Goal: Transaction & Acquisition: Download file/media

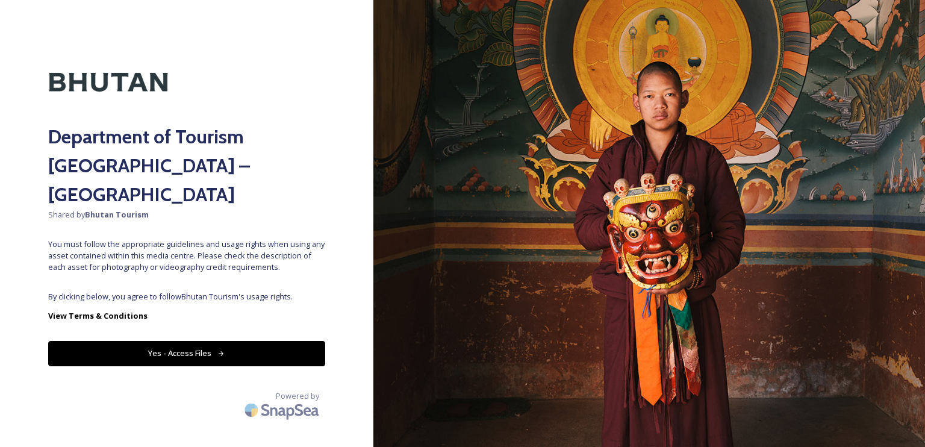
click at [214, 341] on button "Yes - Access Files" at bounding box center [186, 353] width 277 height 25
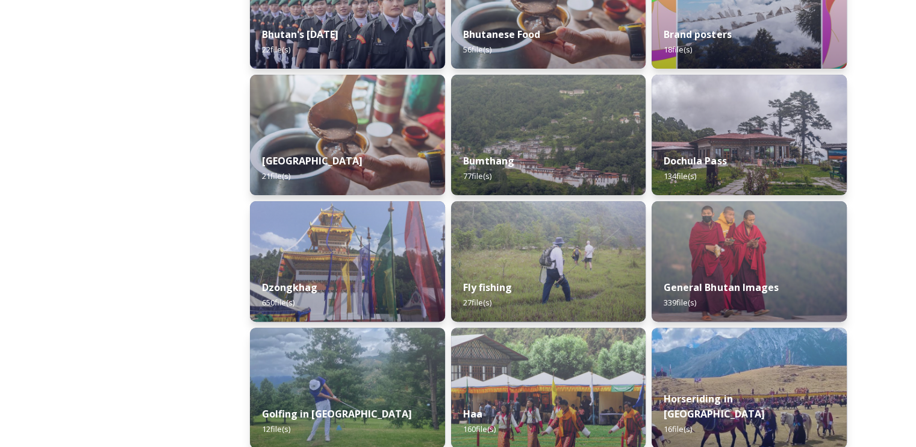
scroll to position [422, 0]
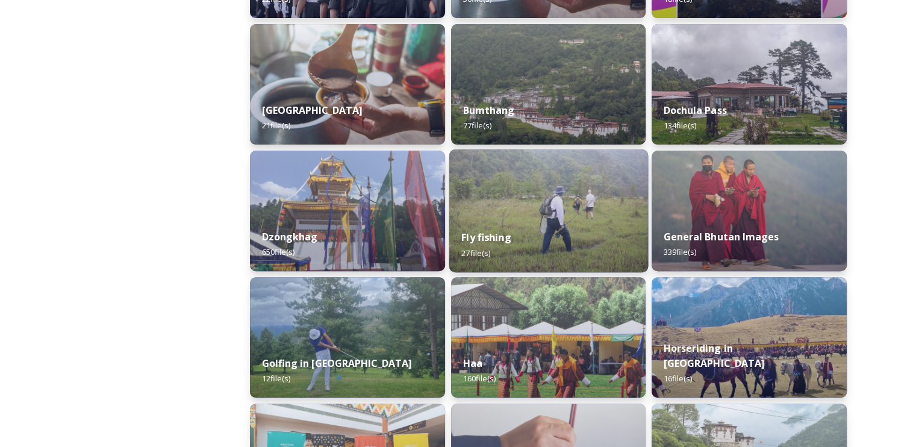
click at [509, 226] on div "Fly fishing 27 file(s)" at bounding box center [548, 244] width 199 height 55
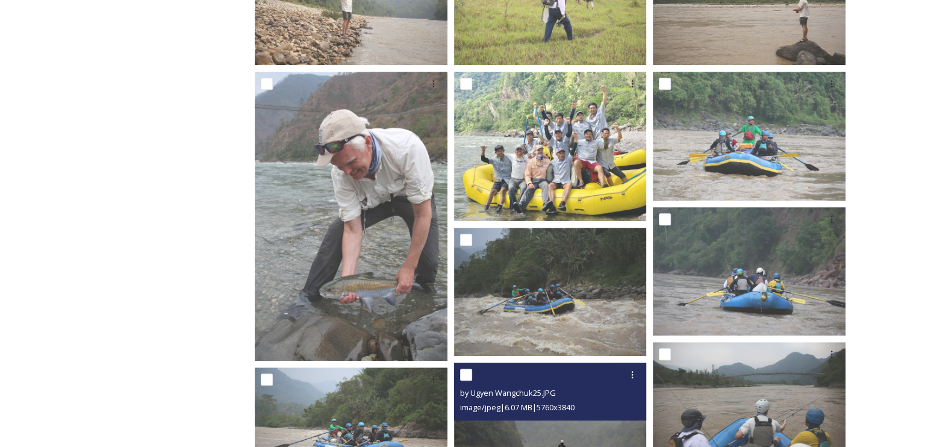
scroll to position [556, 0]
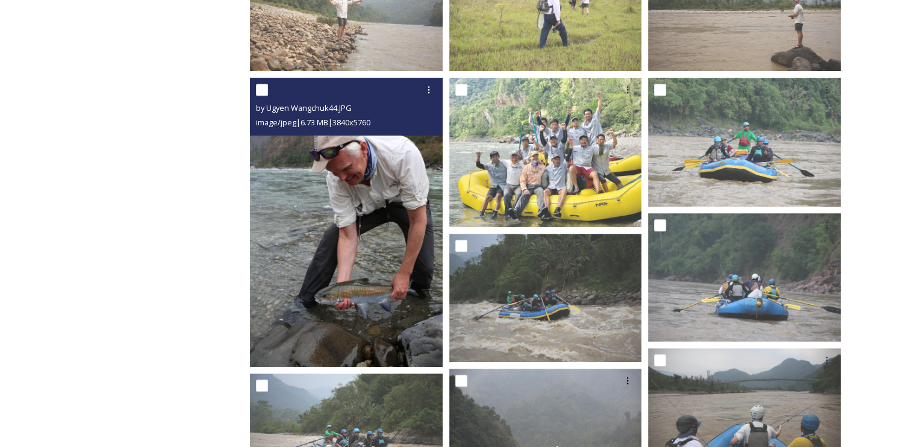
click at [394, 216] on img at bounding box center [346, 222] width 193 height 289
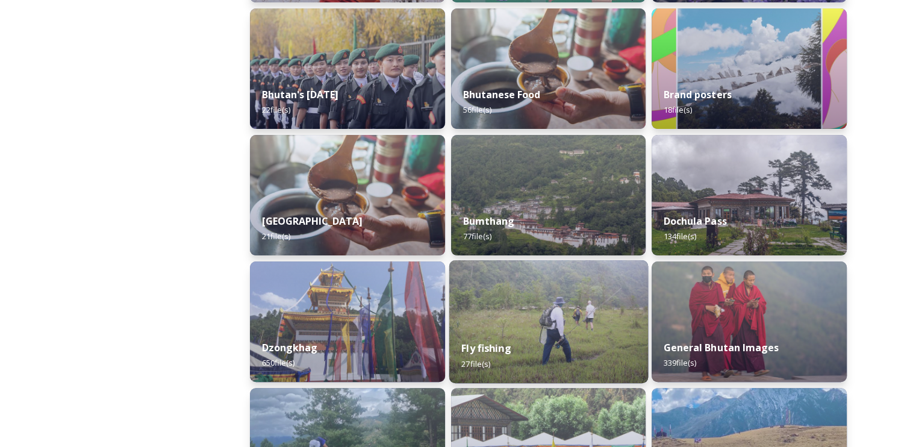
scroll to position [482, 0]
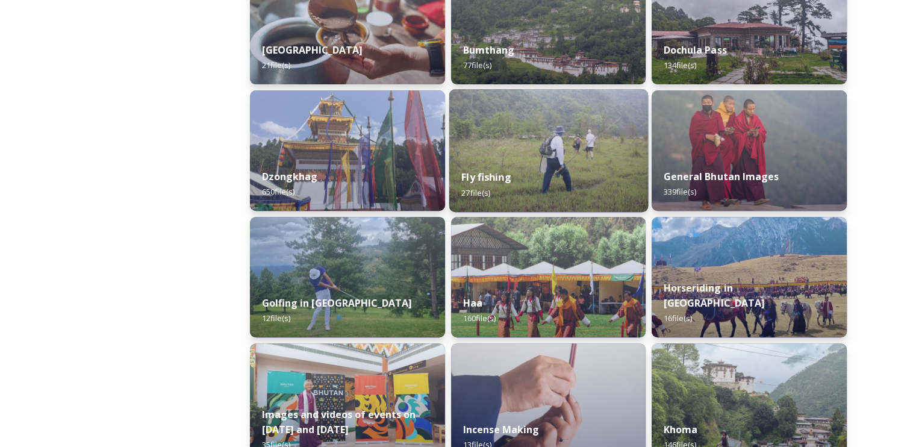
click at [544, 173] on div "Fly fishing 27 file(s)" at bounding box center [548, 184] width 199 height 55
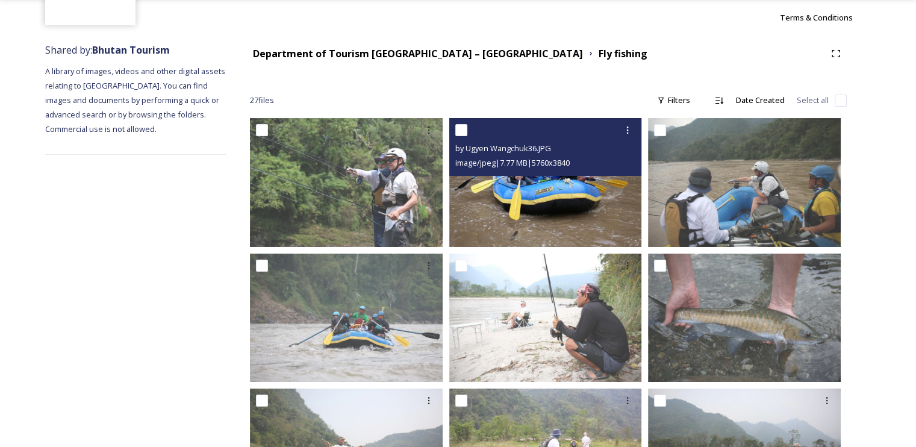
scroll to position [120, 0]
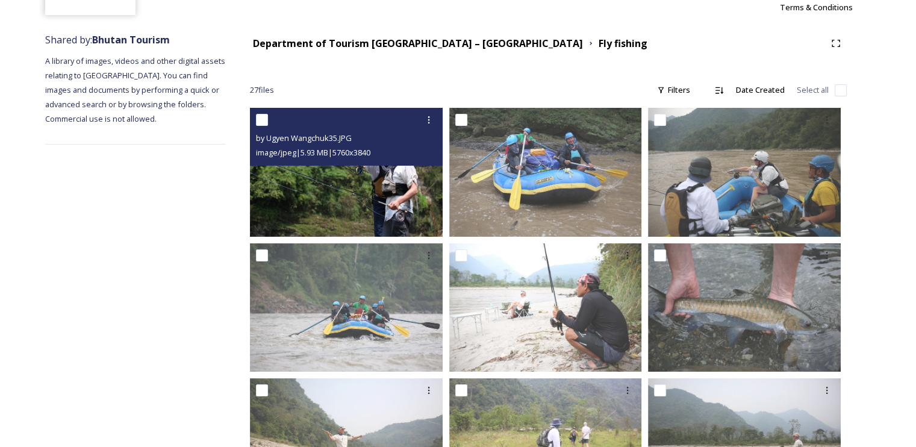
click at [366, 184] on img at bounding box center [346, 172] width 193 height 128
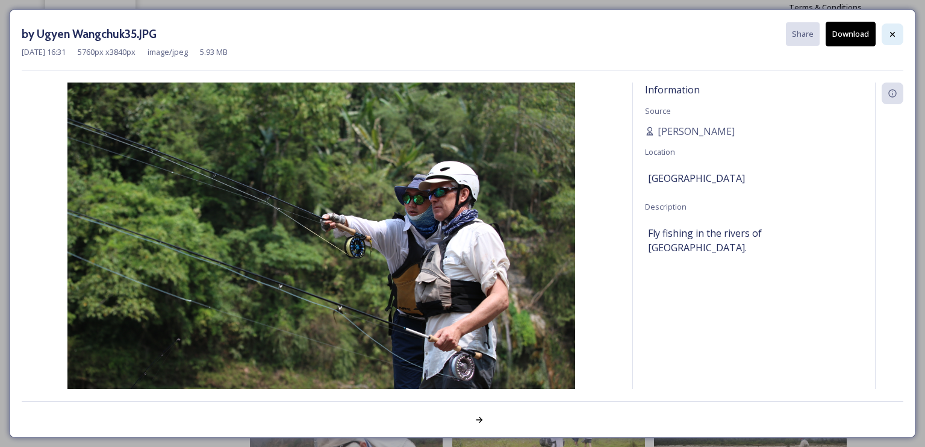
click at [894, 31] on icon at bounding box center [893, 35] width 10 height 10
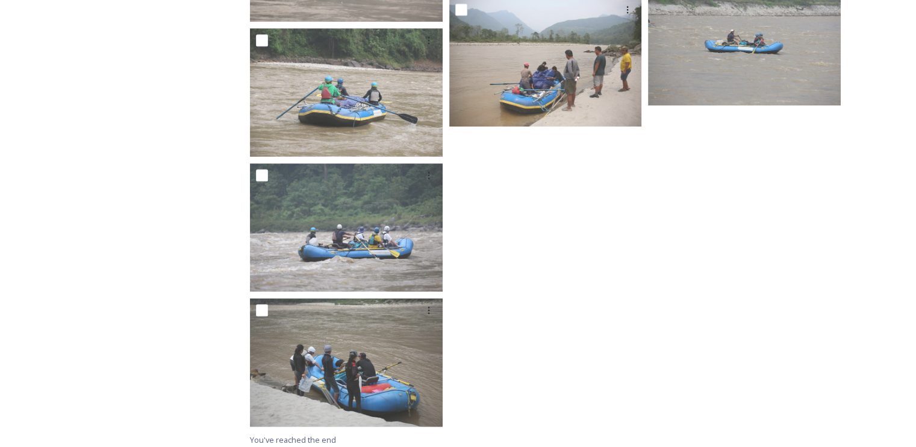
scroll to position [1339, 0]
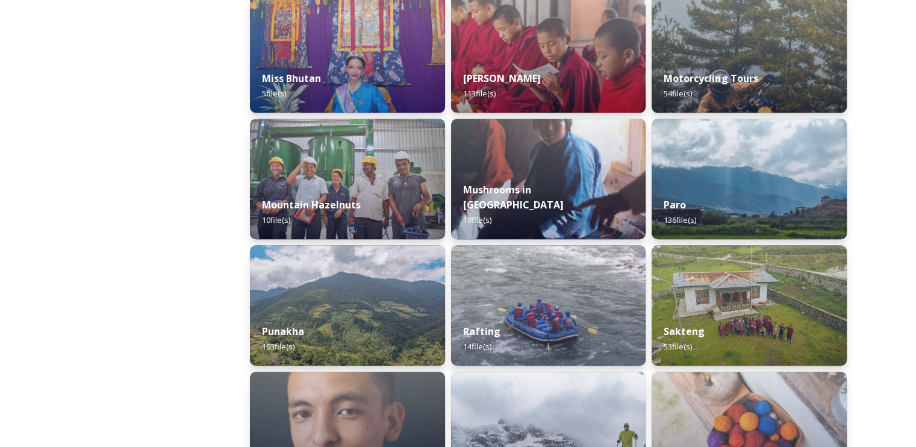
scroll to position [963, 0]
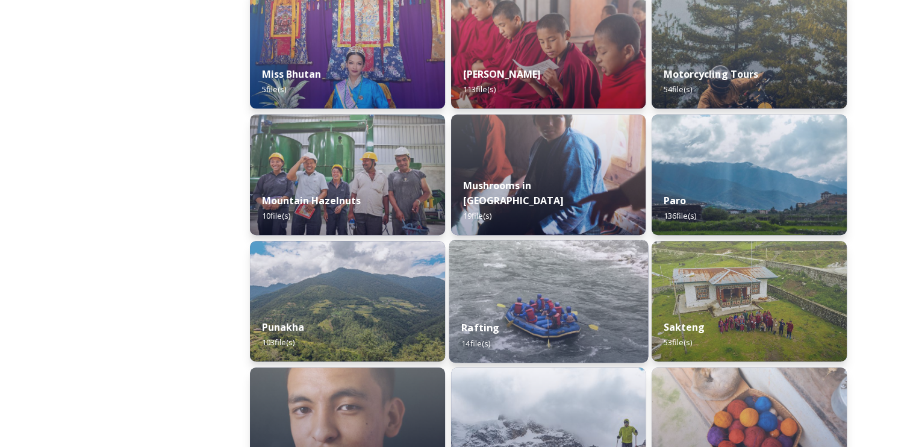
click at [500, 268] on img at bounding box center [548, 301] width 199 height 123
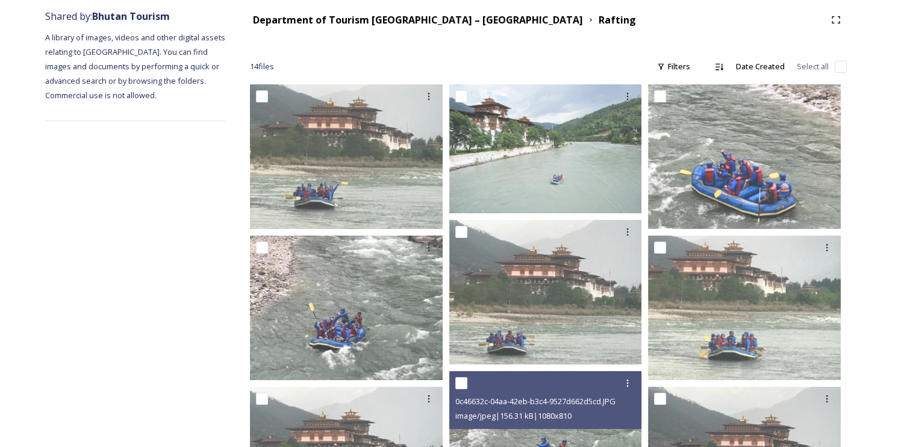
scroll to position [361, 0]
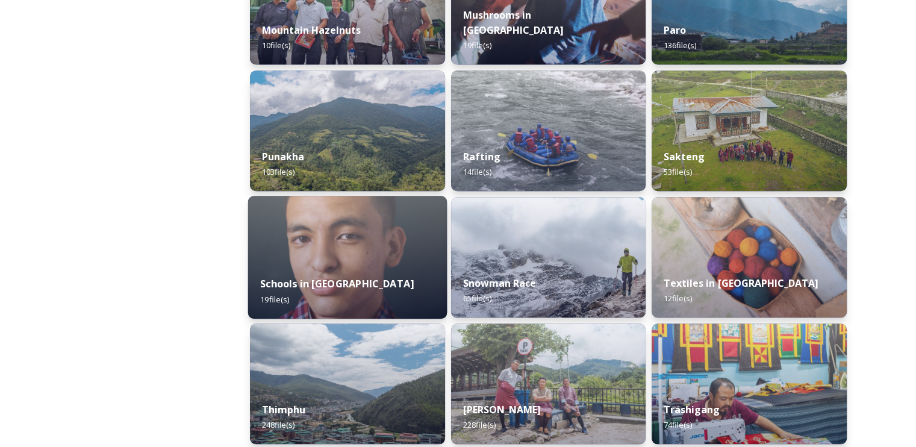
scroll to position [1204, 0]
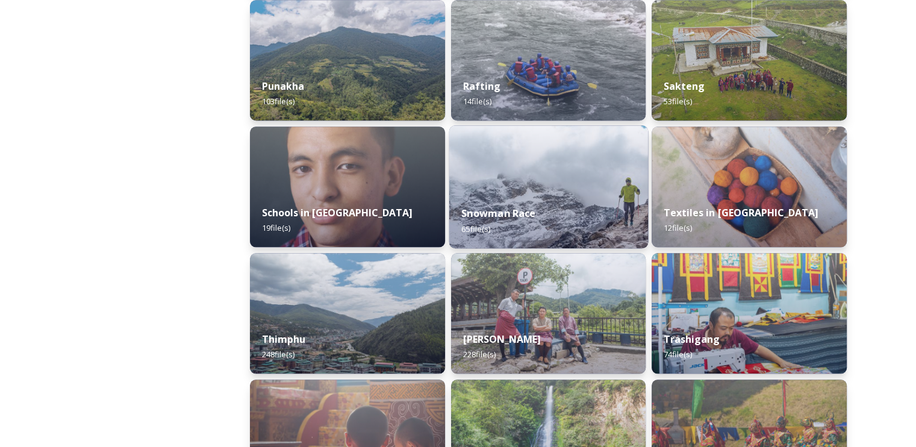
click at [505, 193] on img at bounding box center [548, 186] width 199 height 123
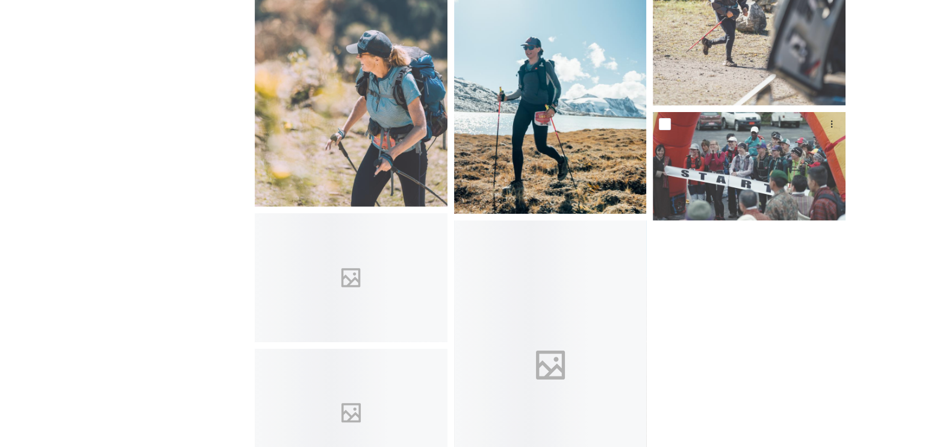
scroll to position [3914, 0]
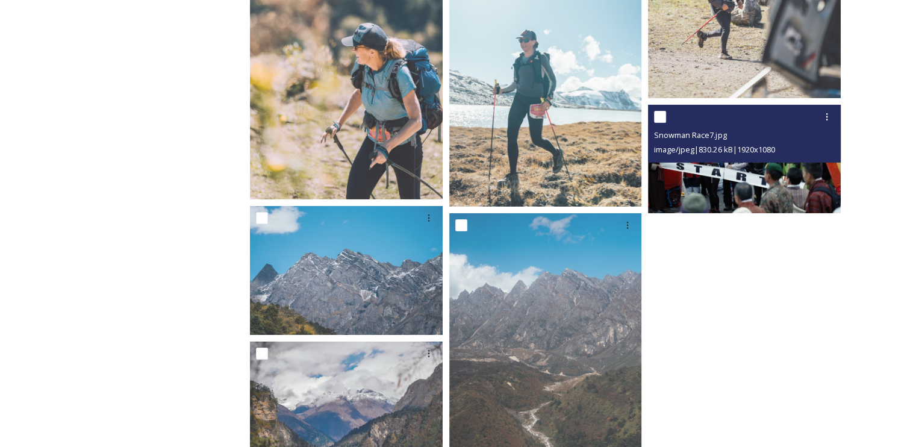
click at [730, 167] on img at bounding box center [744, 159] width 193 height 108
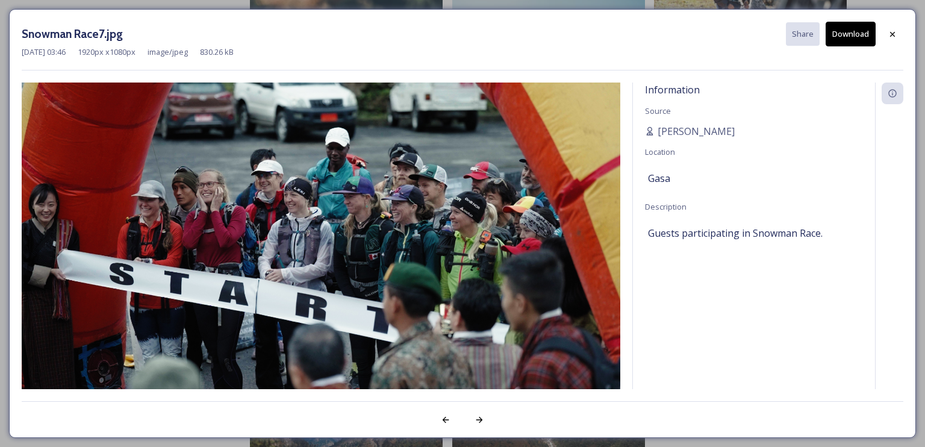
click at [847, 27] on button "Download" at bounding box center [851, 34] width 50 height 25
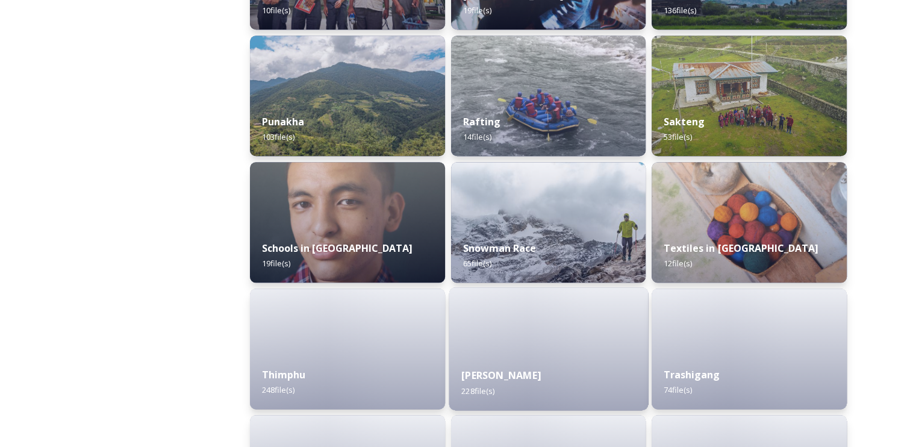
scroll to position [1204, 0]
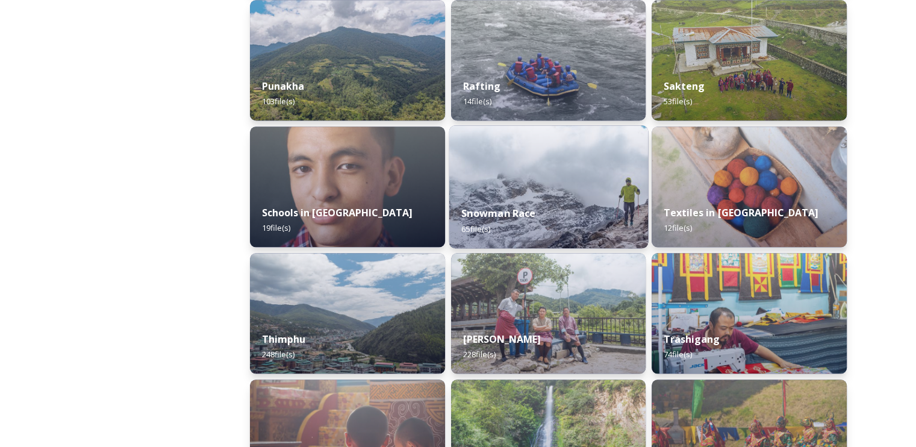
click at [564, 197] on div "Snowman Race 65 file(s)" at bounding box center [548, 220] width 199 height 55
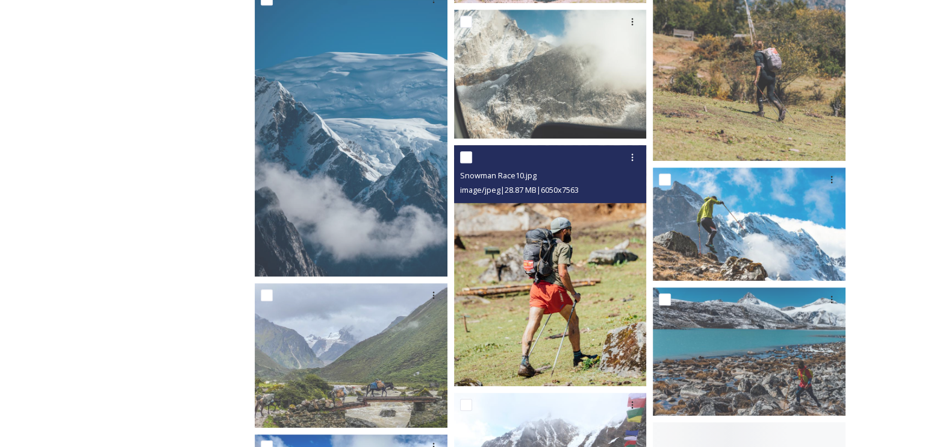
scroll to position [963, 0]
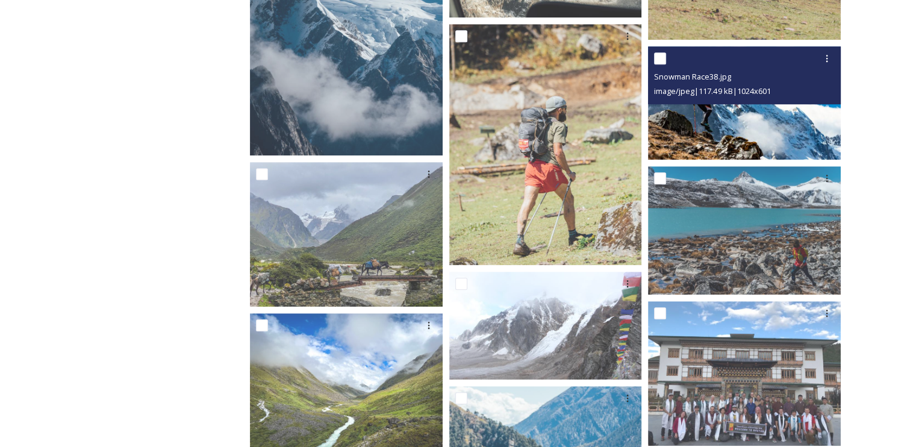
click at [719, 114] on img at bounding box center [744, 102] width 193 height 113
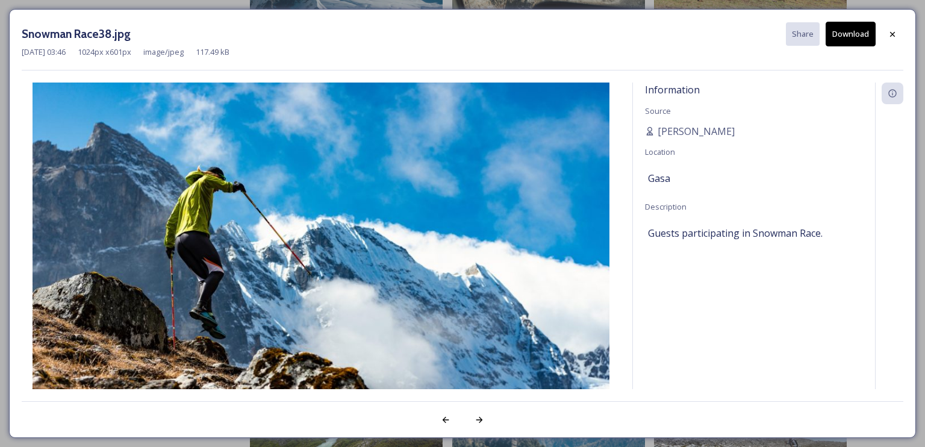
click at [851, 35] on button "Download" at bounding box center [851, 34] width 50 height 25
click at [484, 417] on div at bounding box center [479, 420] width 22 height 22
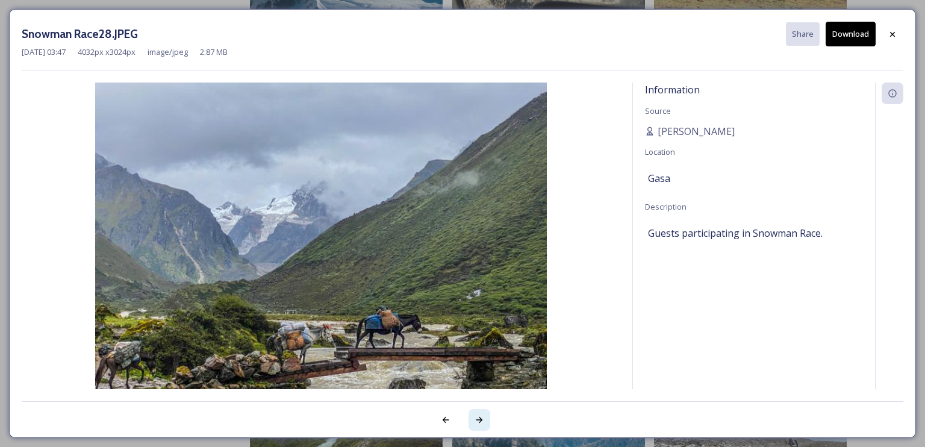
click at [484, 417] on icon at bounding box center [480, 420] width 10 height 10
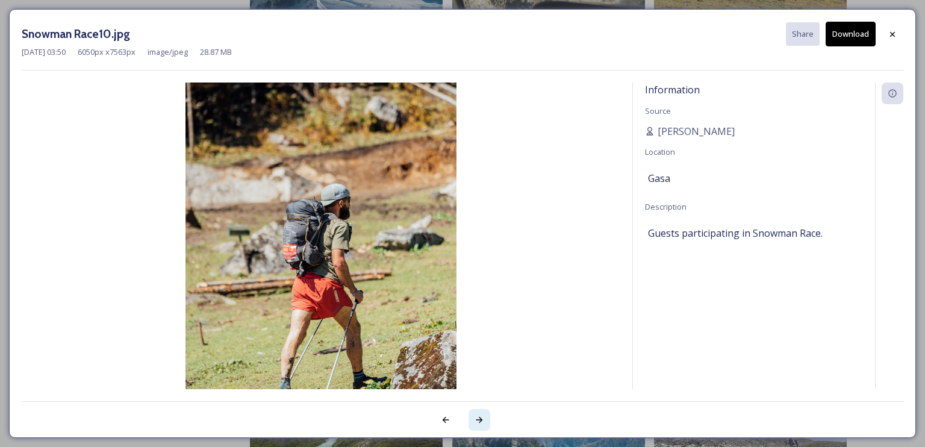
click at [484, 417] on icon at bounding box center [480, 420] width 10 height 10
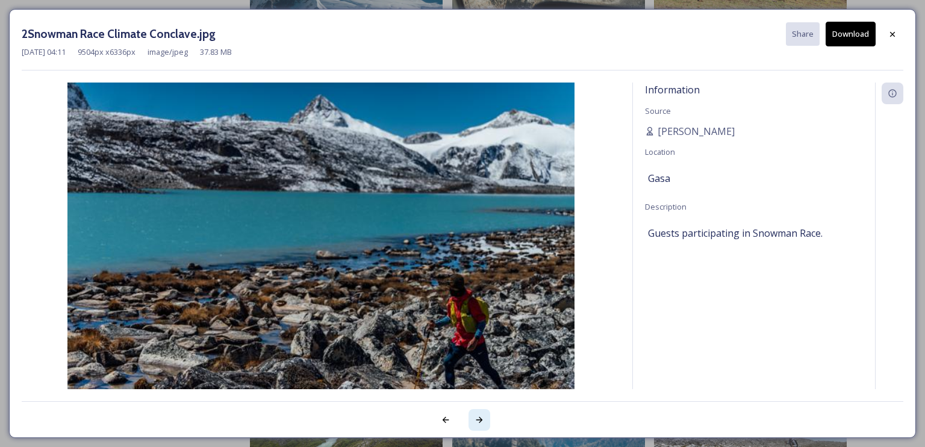
click at [484, 417] on icon at bounding box center [480, 420] width 10 height 10
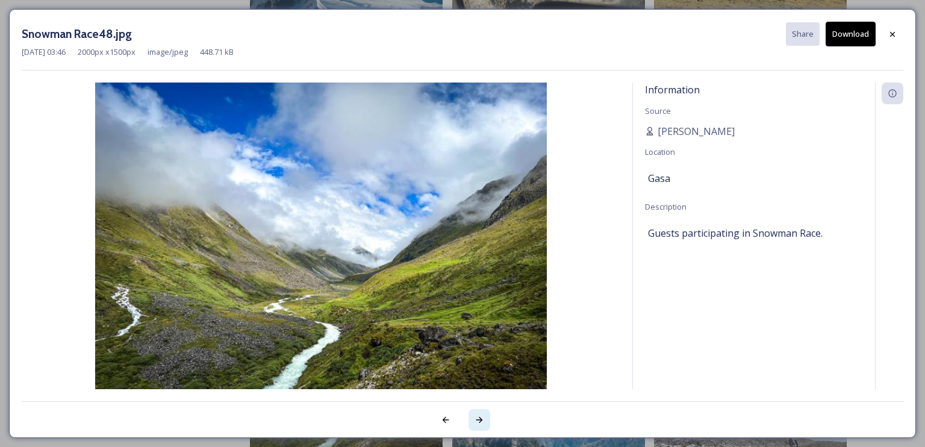
click at [484, 417] on icon at bounding box center [480, 420] width 10 height 10
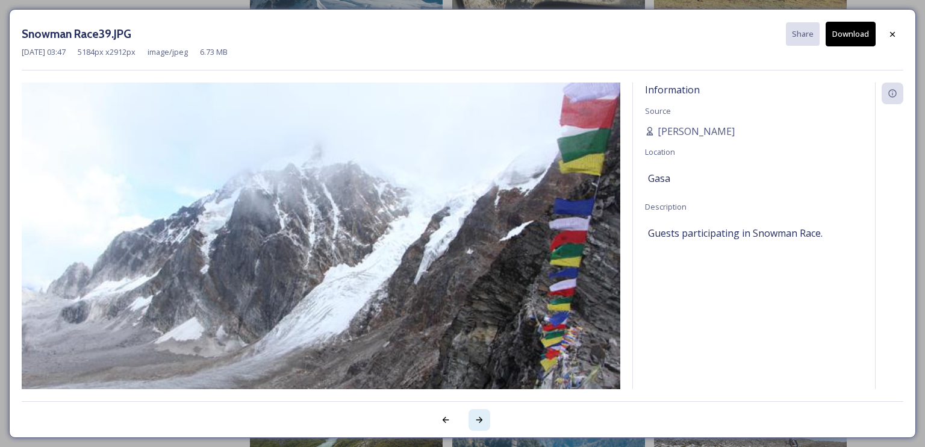
click at [484, 417] on icon at bounding box center [480, 420] width 10 height 10
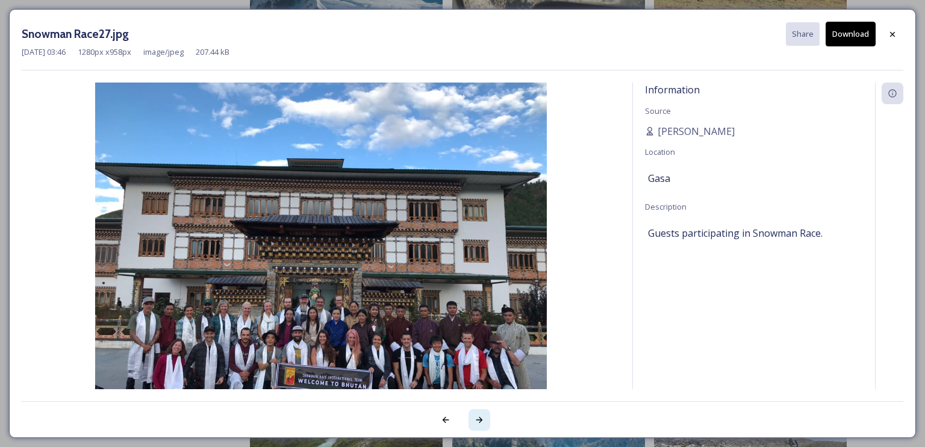
click at [484, 417] on icon at bounding box center [480, 420] width 10 height 10
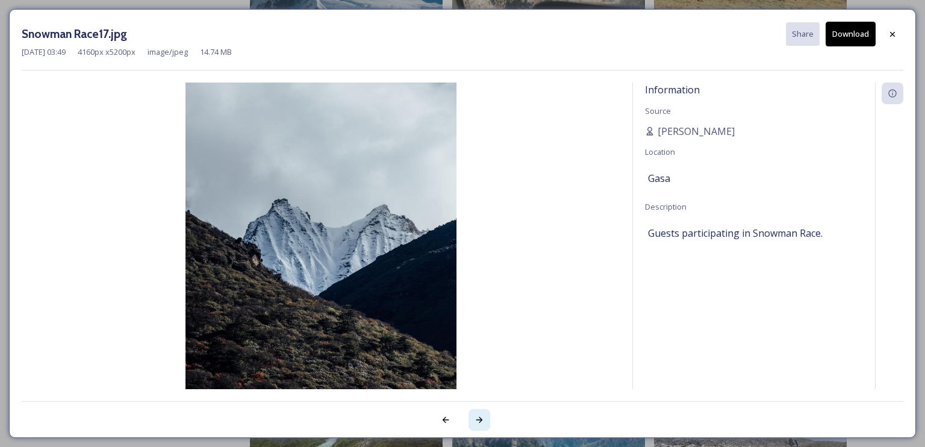
click at [484, 417] on icon at bounding box center [480, 420] width 10 height 10
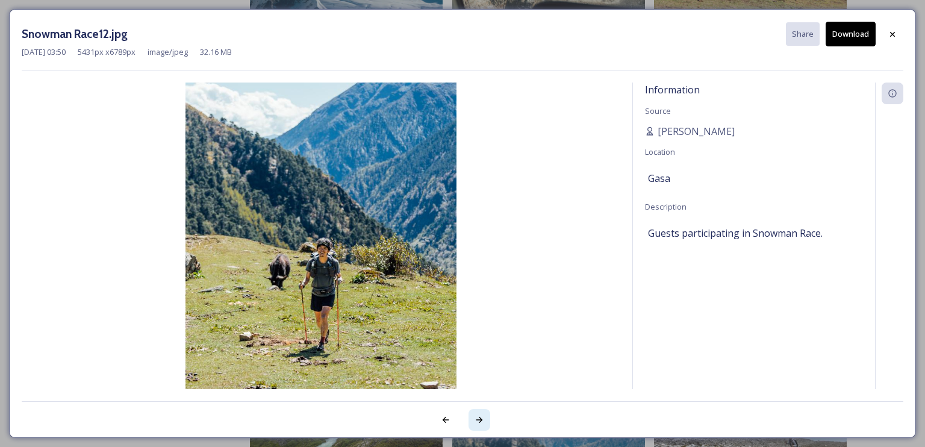
click at [484, 417] on icon at bounding box center [480, 420] width 10 height 10
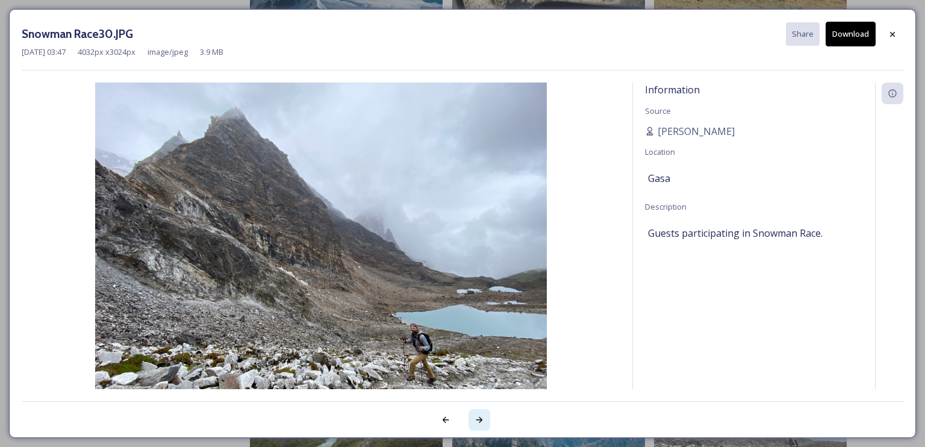
click at [479, 417] on icon at bounding box center [479, 420] width 7 height 6
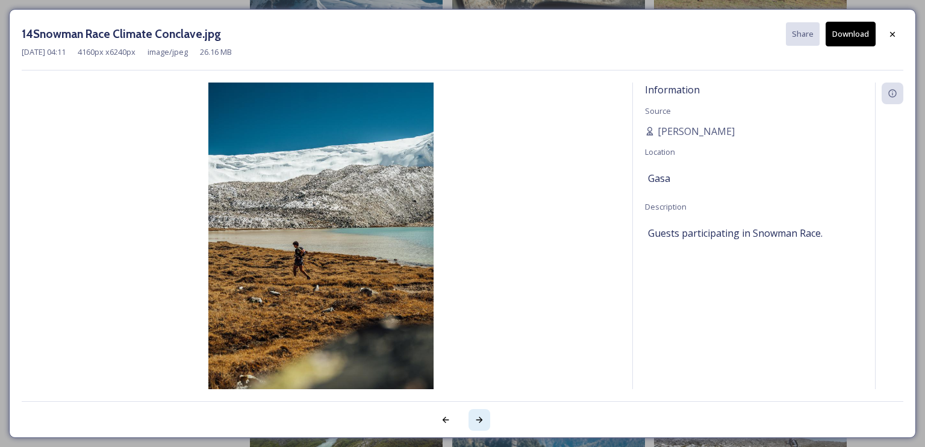
click at [479, 417] on icon at bounding box center [479, 420] width 7 height 6
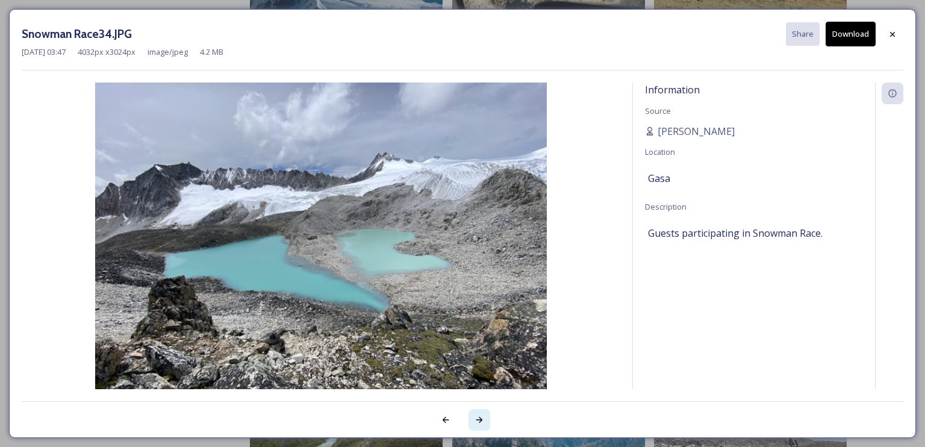
click at [479, 417] on icon at bounding box center [479, 420] width 7 height 6
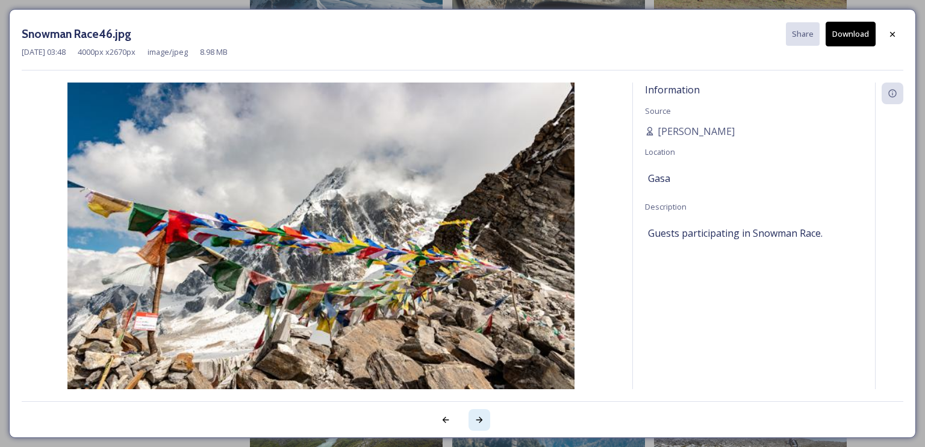
click at [479, 417] on icon at bounding box center [479, 420] width 7 height 6
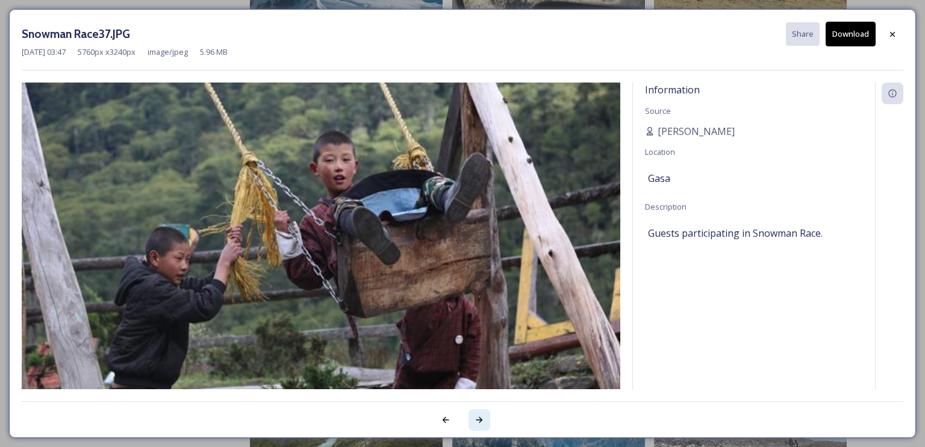
click at [479, 417] on icon at bounding box center [479, 420] width 7 height 6
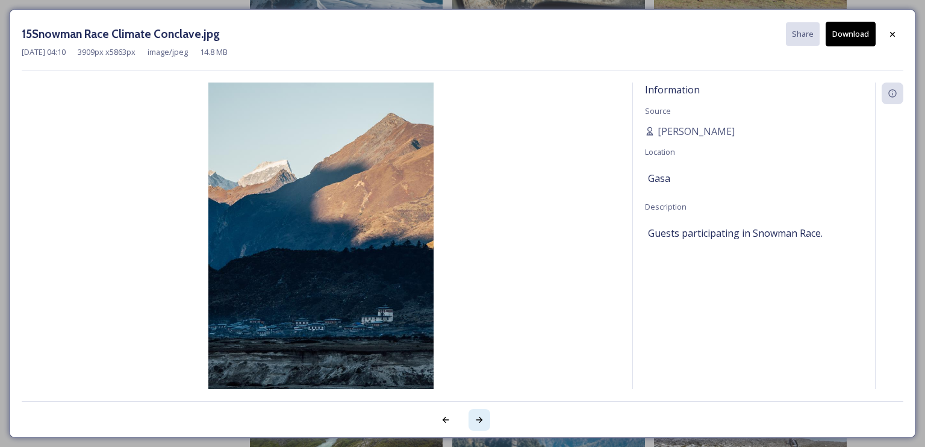
click at [479, 417] on icon at bounding box center [479, 420] width 7 height 6
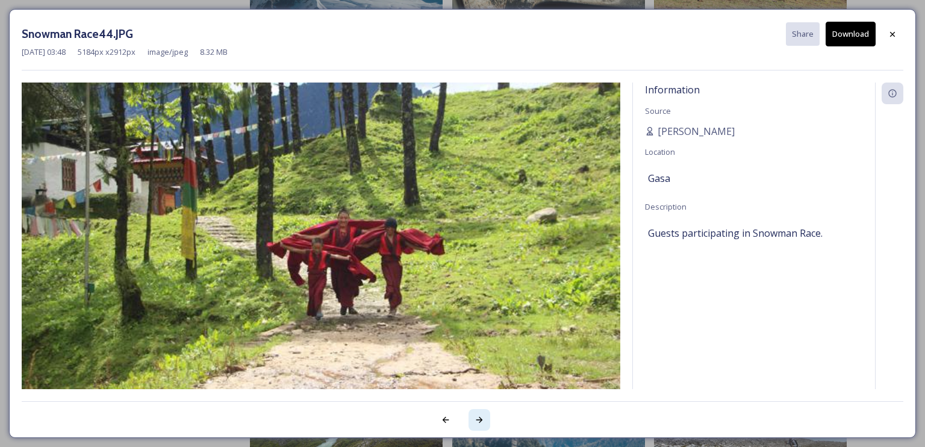
click at [479, 417] on icon at bounding box center [479, 420] width 7 height 6
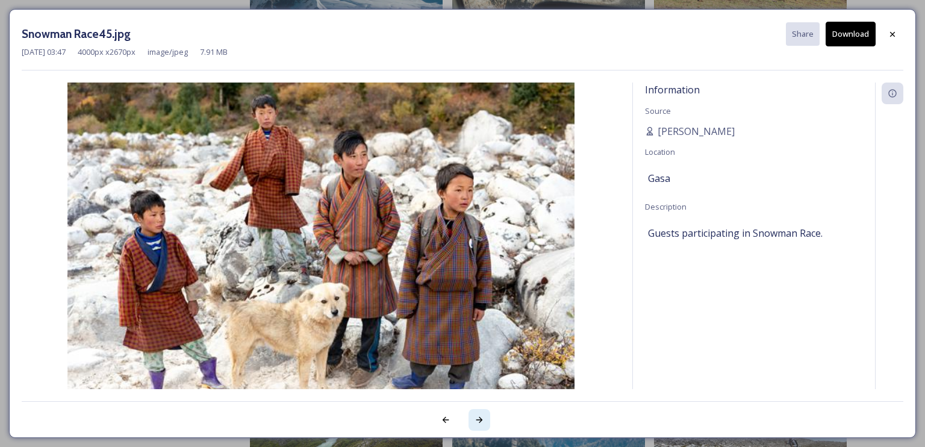
click at [479, 417] on icon at bounding box center [479, 420] width 7 height 6
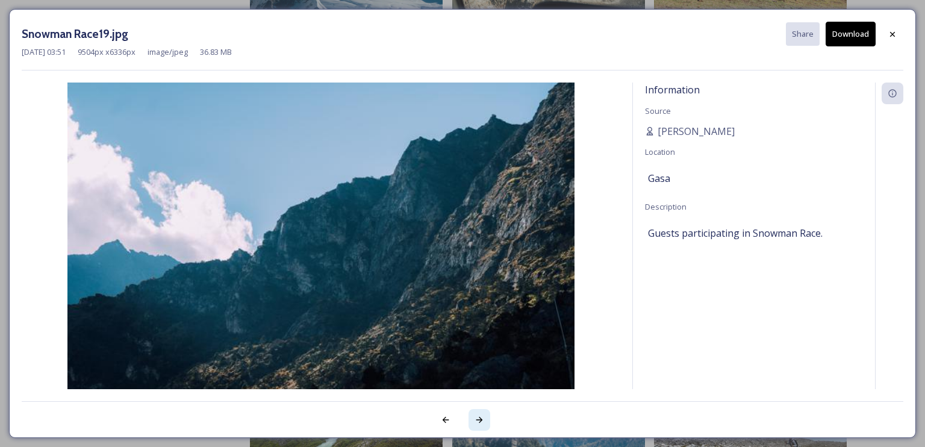
click at [479, 417] on icon at bounding box center [479, 420] width 7 height 6
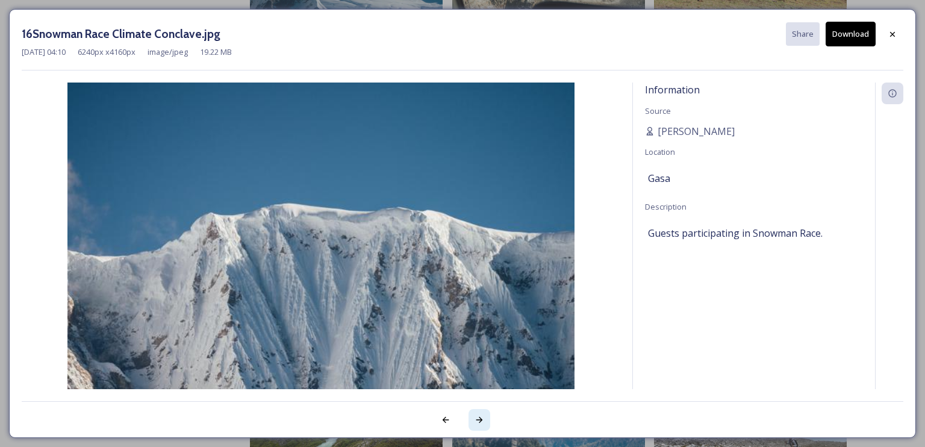
click at [479, 418] on icon at bounding box center [480, 420] width 10 height 10
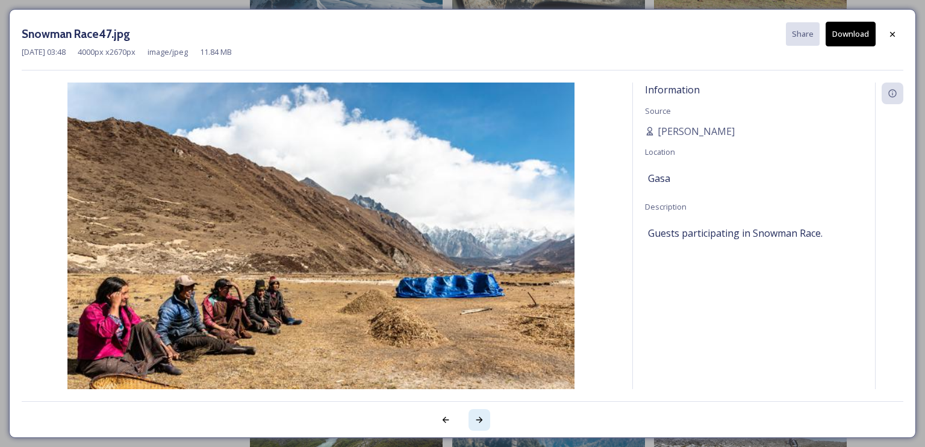
click at [479, 418] on icon at bounding box center [480, 420] width 10 height 10
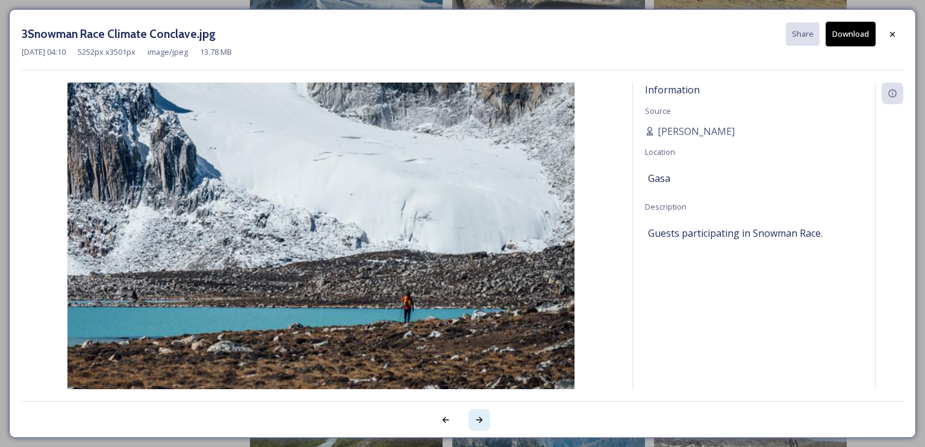
click at [479, 418] on icon at bounding box center [480, 420] width 10 height 10
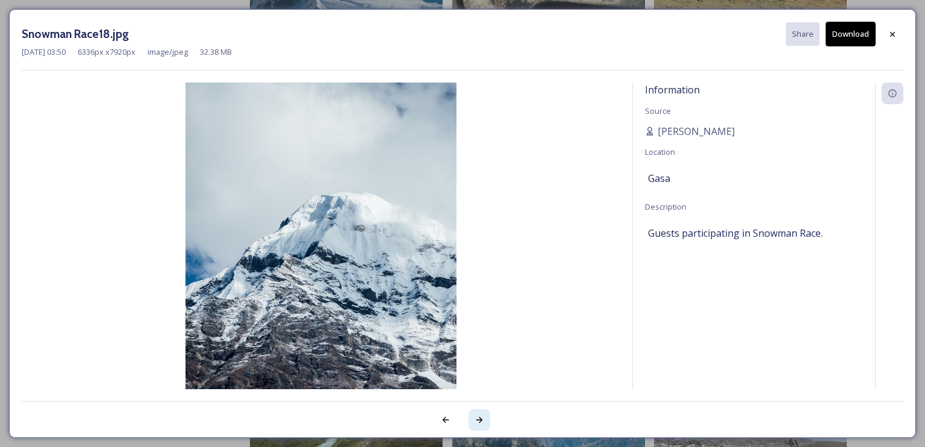
click at [479, 418] on icon at bounding box center [480, 420] width 10 height 10
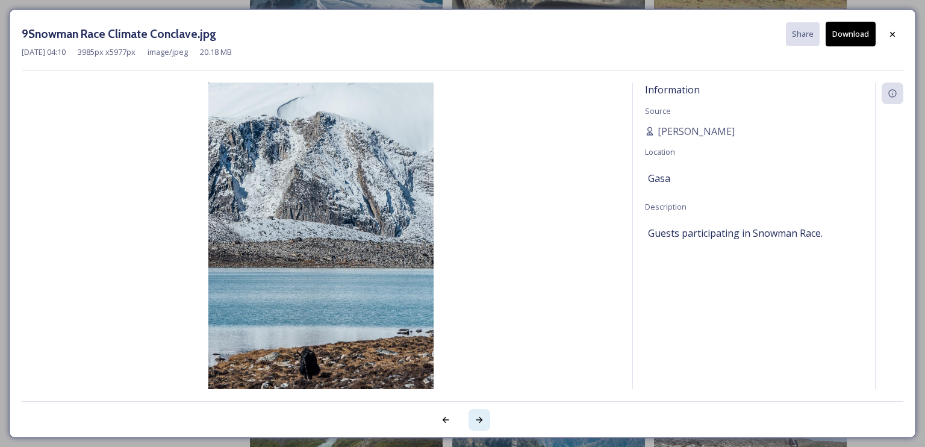
click at [479, 418] on icon at bounding box center [480, 420] width 10 height 10
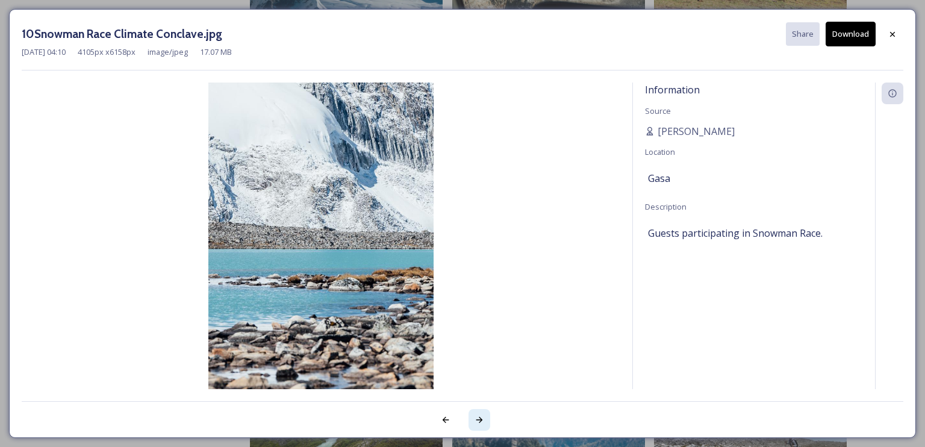
click at [479, 418] on icon at bounding box center [480, 420] width 10 height 10
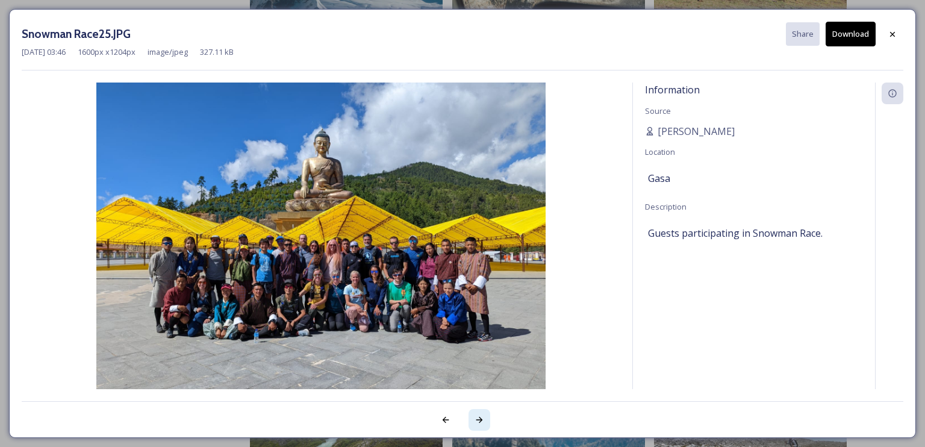
click at [479, 418] on icon at bounding box center [480, 420] width 10 height 10
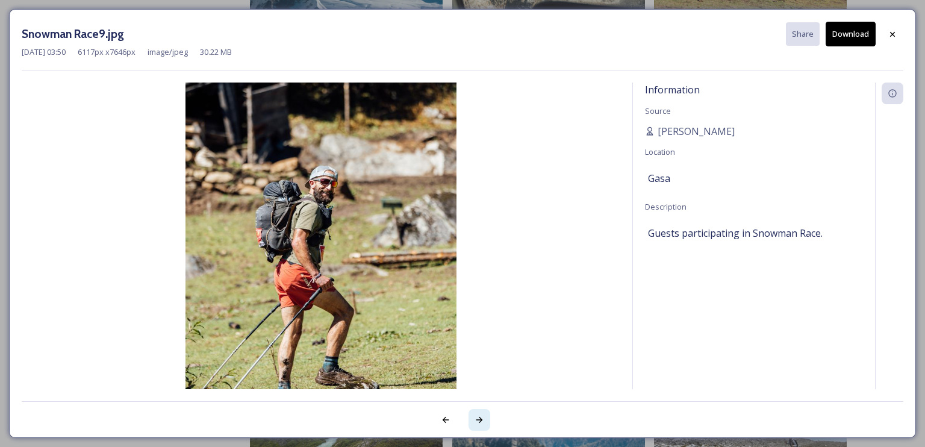
click at [479, 418] on icon at bounding box center [480, 420] width 10 height 10
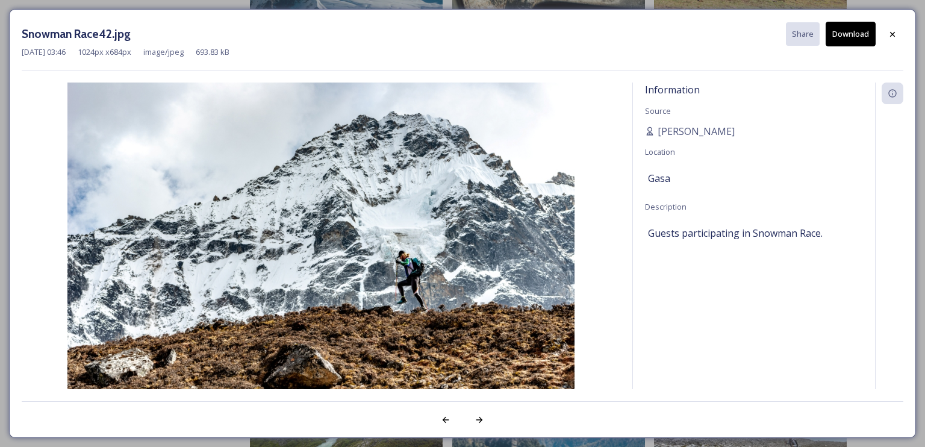
drag, startPoint x: 351, startPoint y: 210, endPoint x: 844, endPoint y: 32, distance: 524.4
click at [845, 32] on button "Download" at bounding box center [851, 34] width 50 height 25
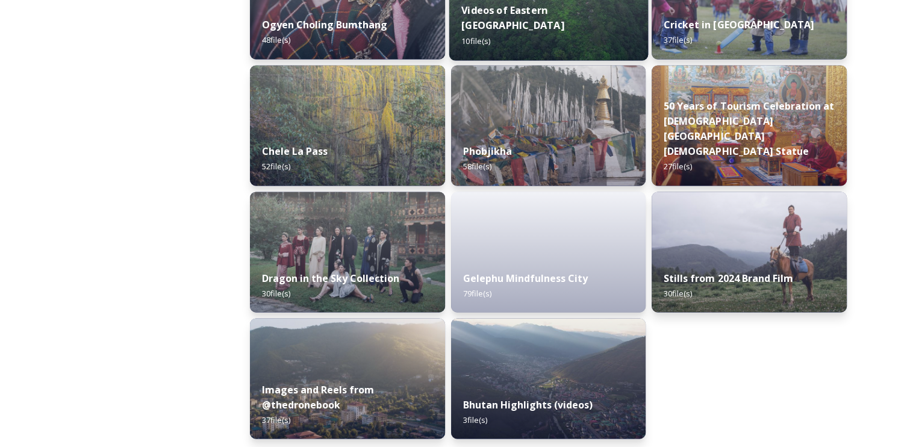
scroll to position [2028, 0]
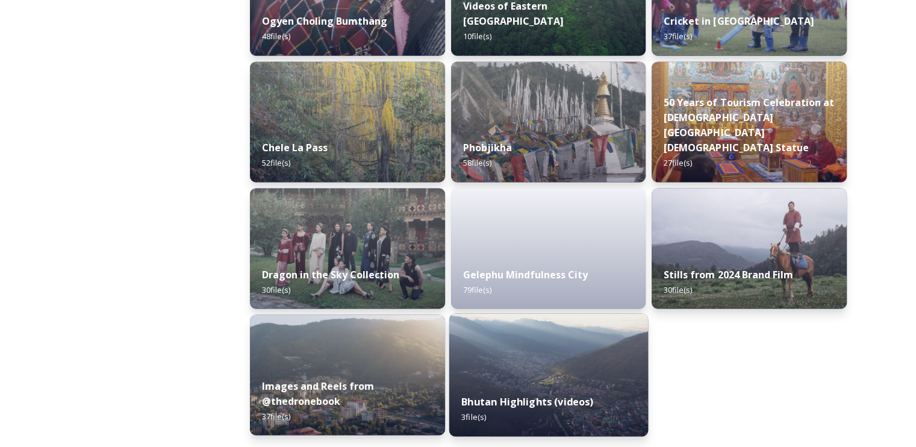
click at [538, 356] on img at bounding box center [548, 374] width 199 height 123
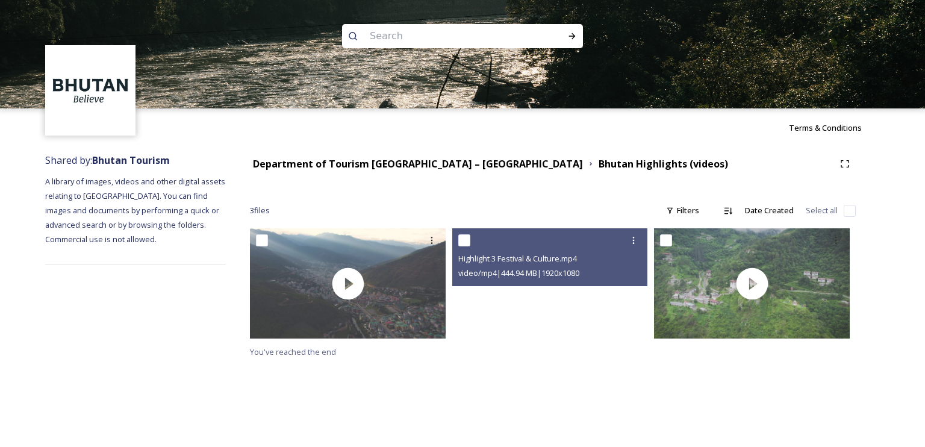
click at [547, 309] on video "Highlight 3 Festival & Culture.mp4" at bounding box center [550, 283] width 196 height 110
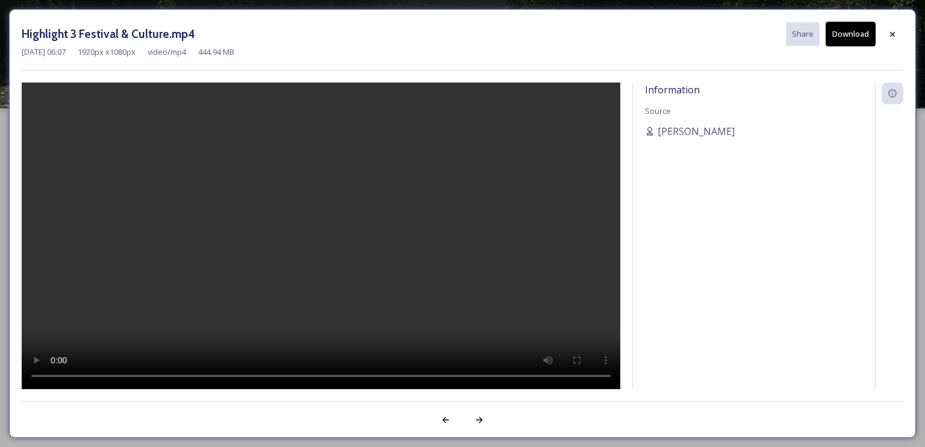
click at [853, 36] on button "Download" at bounding box center [851, 34] width 50 height 25
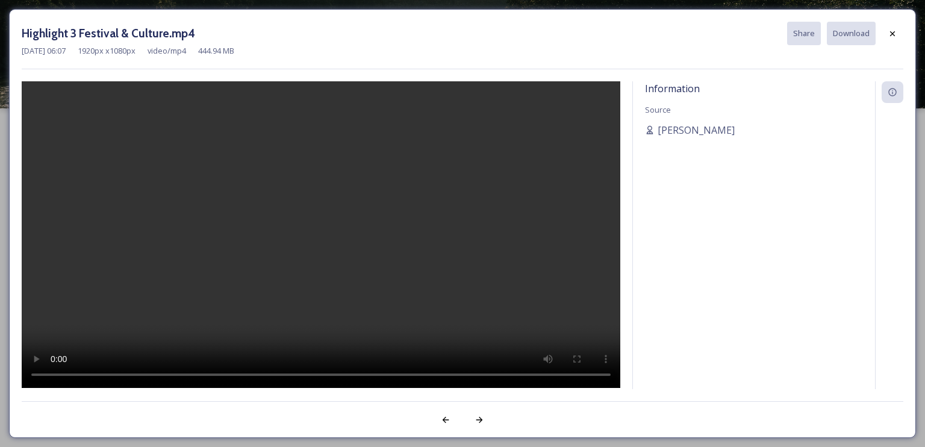
drag, startPoint x: 867, startPoint y: 1, endPoint x: 921, endPoint y: 12, distance: 54.8
click at [921, 12] on div "Highlight 3 Festival & Culture.mp4 Share Download [DATE] 06:07 1920 px x 1080 p…" at bounding box center [462, 223] width 925 height 447
click at [894, 29] on icon at bounding box center [893, 34] width 10 height 10
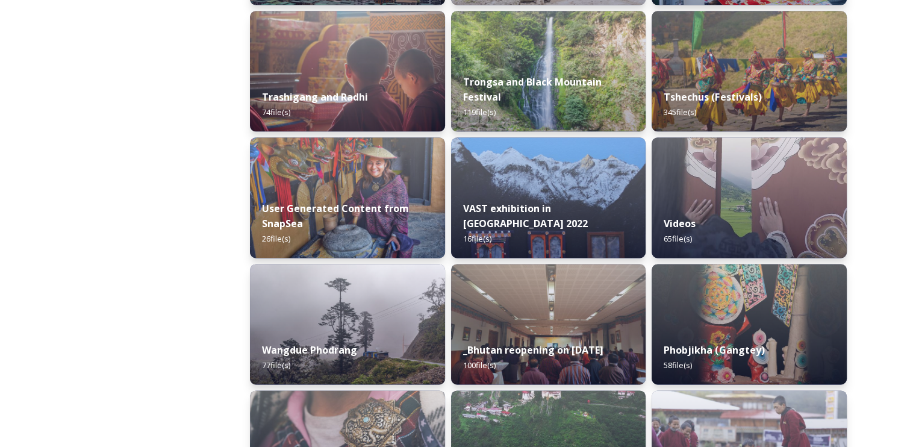
scroll to position [1626, 0]
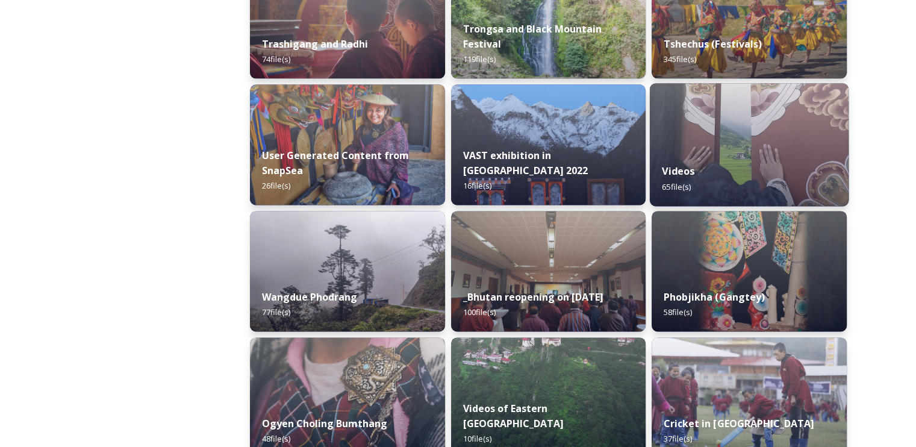
click at [757, 131] on img at bounding box center [749, 144] width 199 height 123
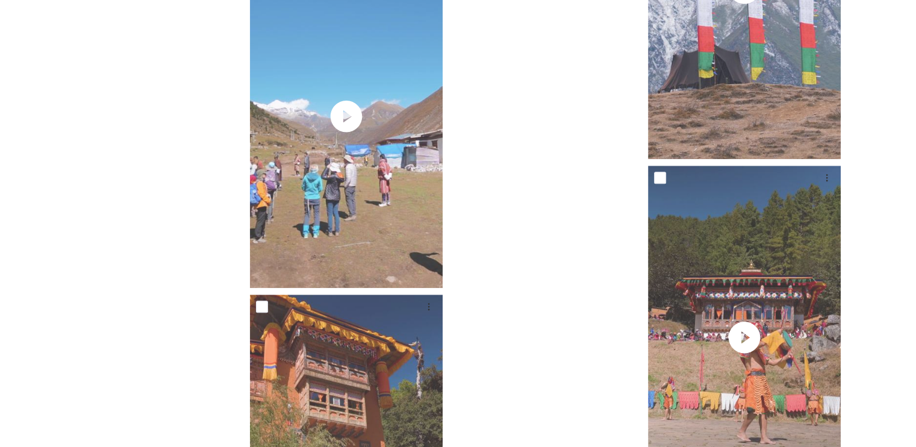
scroll to position [5301, 0]
